Goal: Browse casually

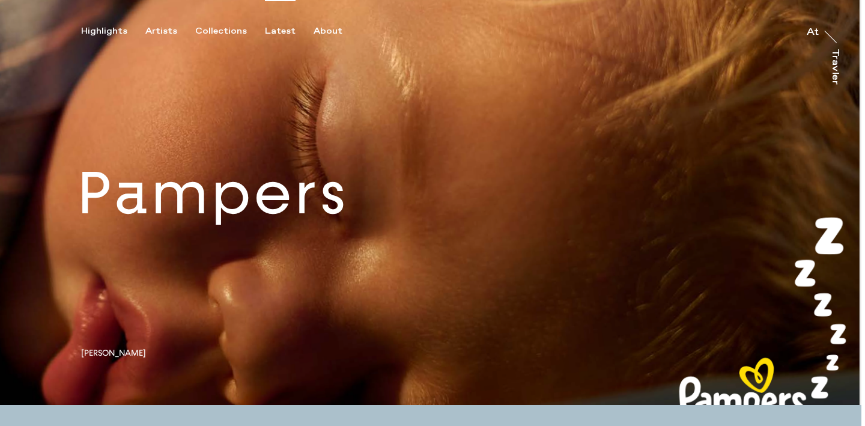
click at [280, 32] on div "Latest" at bounding box center [280, 31] width 31 height 11
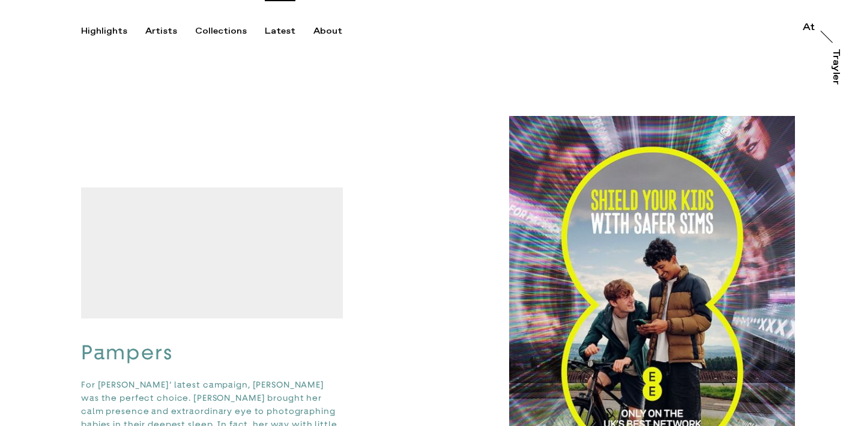
click at [265, 32] on div "Latest" at bounding box center [280, 31] width 31 height 11
click at [156, 31] on div "Artists" at bounding box center [161, 31] width 32 height 11
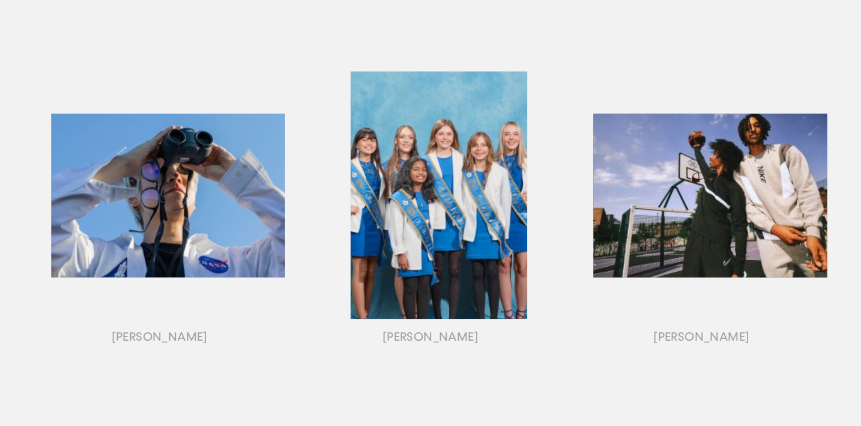
scroll to position [1363, 0]
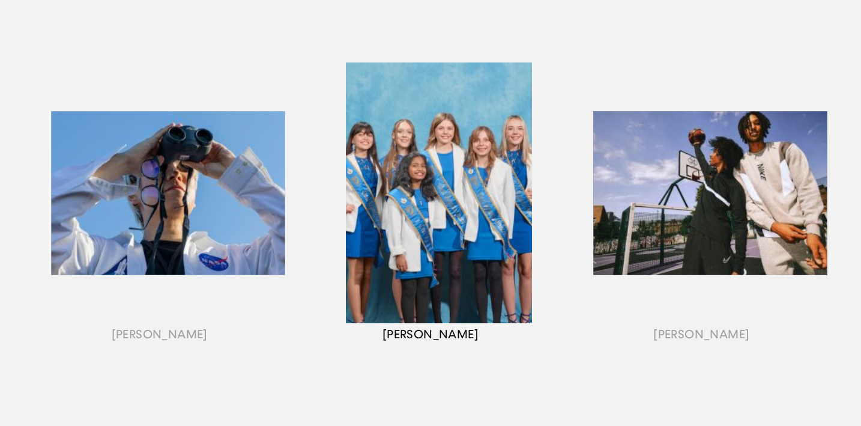
click at [467, 166] on div "button" at bounding box center [430, 207] width 271 height 375
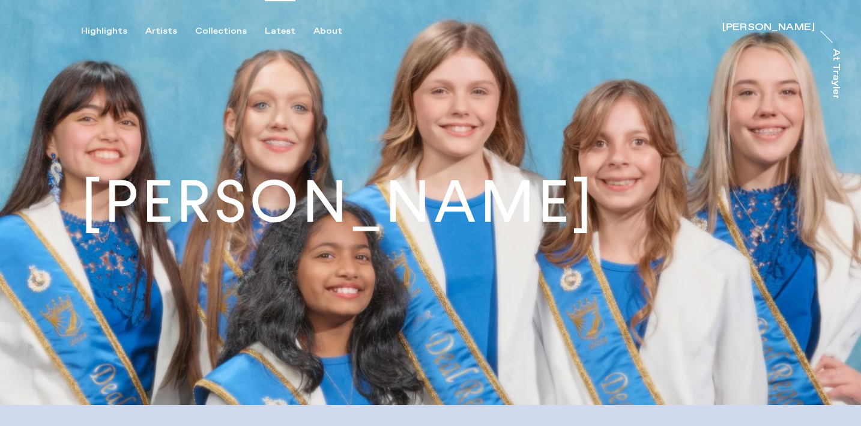
click at [268, 30] on div "Latest" at bounding box center [280, 31] width 31 height 11
